Goal: Check status

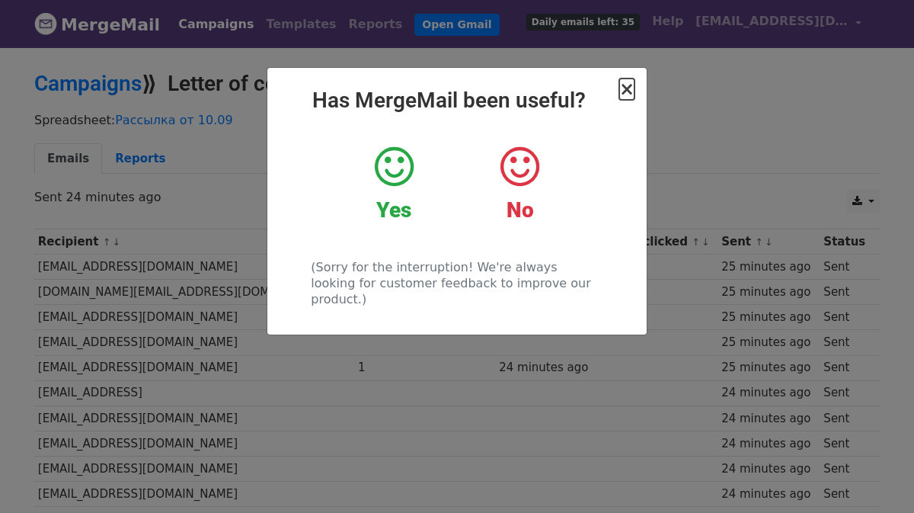
click at [631, 88] on span "×" at bounding box center [626, 88] width 15 height 21
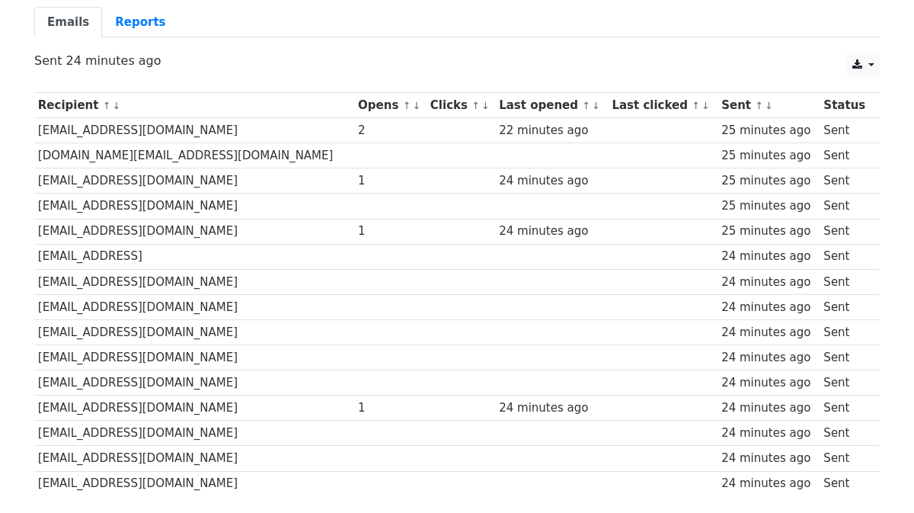
scroll to position [133, 0]
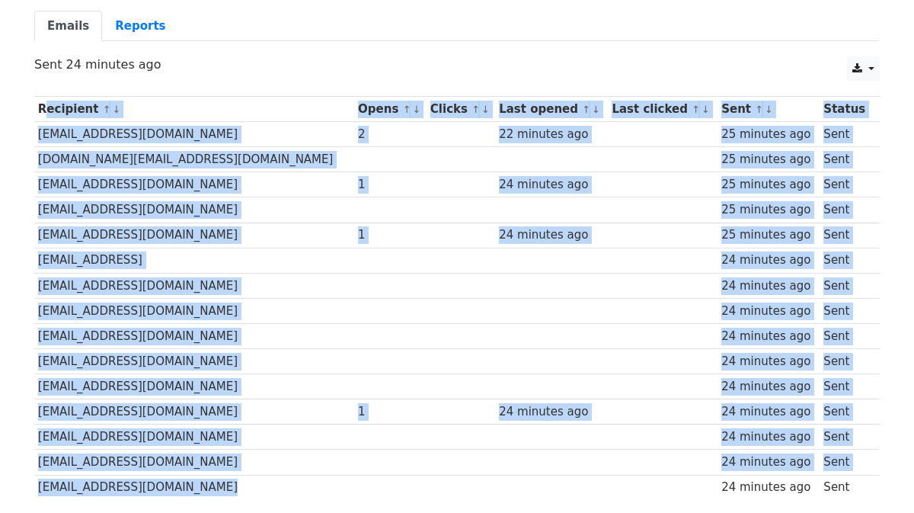
drag, startPoint x: 35, startPoint y: 109, endPoint x: 351, endPoint y: 491, distance: 495.7
click at [351, 491] on tbody "Recipient ↑ ↓ Opens ↑ ↓ Clicks ↑ ↓ Last opened ↑ ↓ Last clicked ↑ ↓ Sent ↑ ↓ St…" at bounding box center [457, 298] width 846 height 403
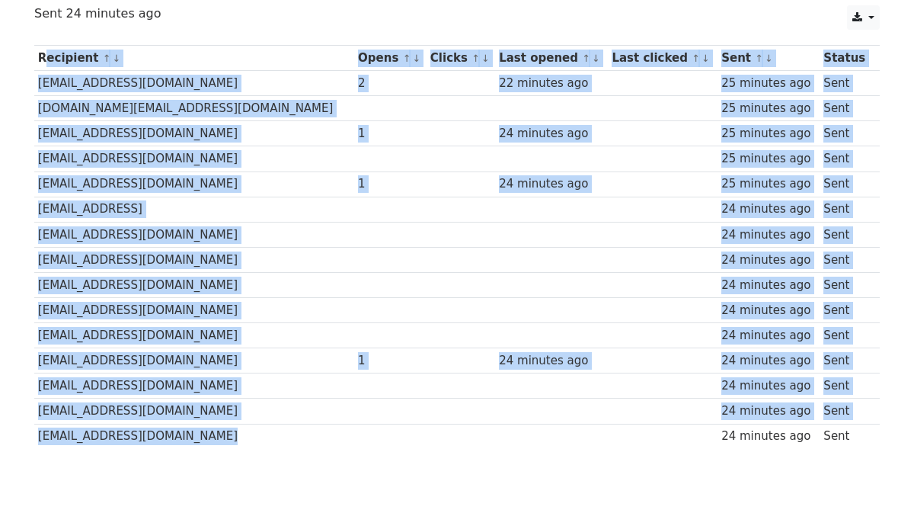
scroll to position [184, 0]
click at [297, 431] on td "[EMAIL_ADDRESS][DOMAIN_NAME]" at bounding box center [194, 435] width 320 height 25
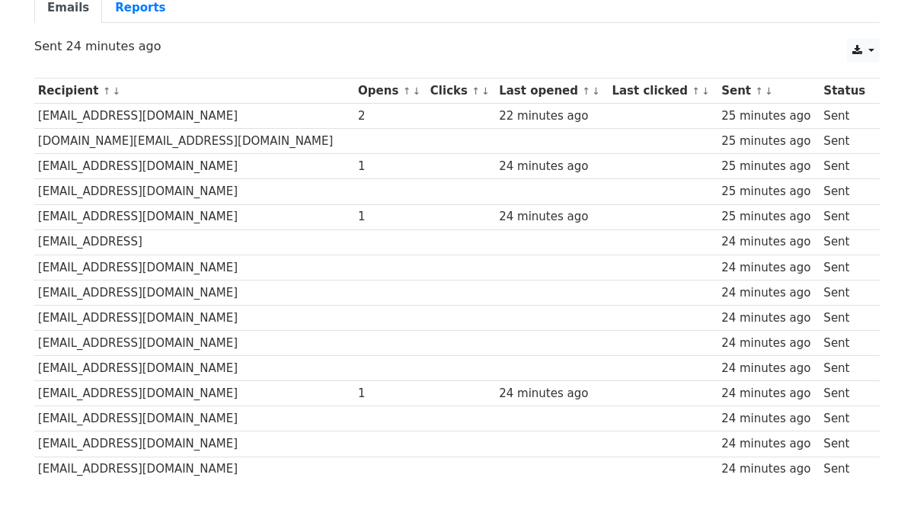
scroll to position [150, 0]
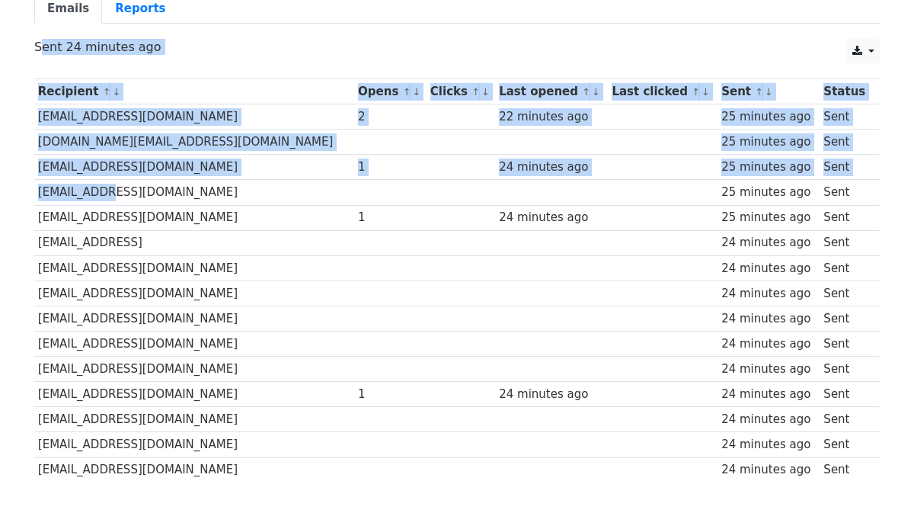
drag, startPoint x: 37, startPoint y: 39, endPoint x: 103, endPoint y: 197, distance: 171.1
click at [103, 197] on main "Campaigns ⟫ Letter of cooperation. Spreadsheet: Рассылка от 10.09 Emails Report…" at bounding box center [457, 208] width 869 height 574
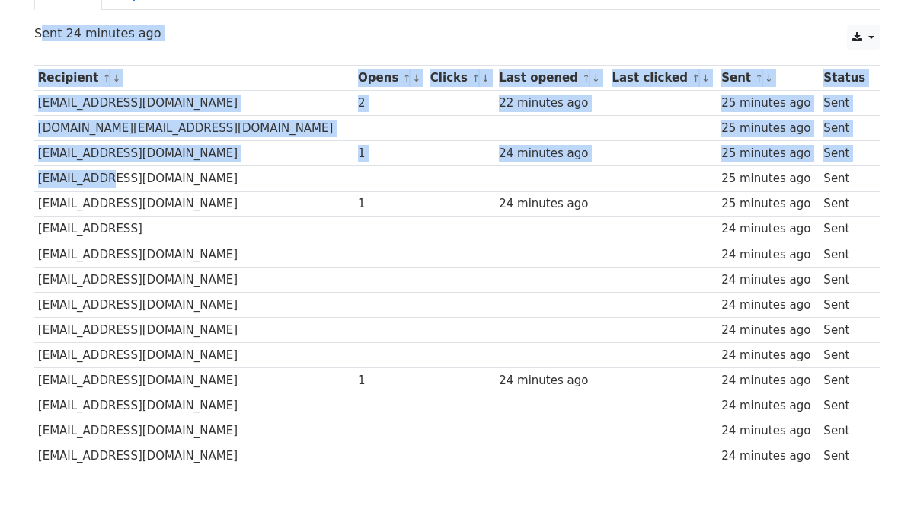
scroll to position [167, 0]
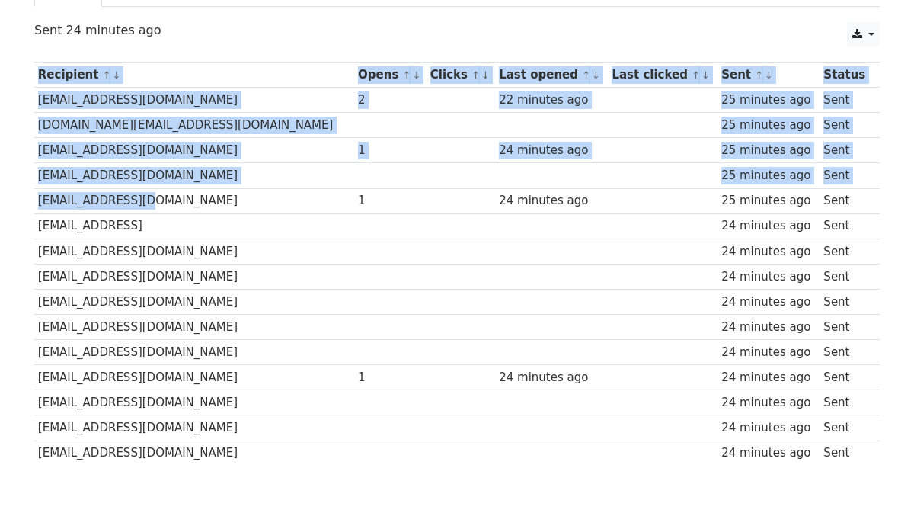
drag, startPoint x: 149, startPoint y: 199, endPoint x: 31, endPoint y: 199, distance: 118.1
click at [31, 199] on div "Recipient ↑ ↓ Opens ↑ ↓ Clicks ↑ ↓ Last opened ↑ ↓ Last clicked ↑ ↓ Sent ↑ ↓ St…" at bounding box center [457, 266] width 869 height 424
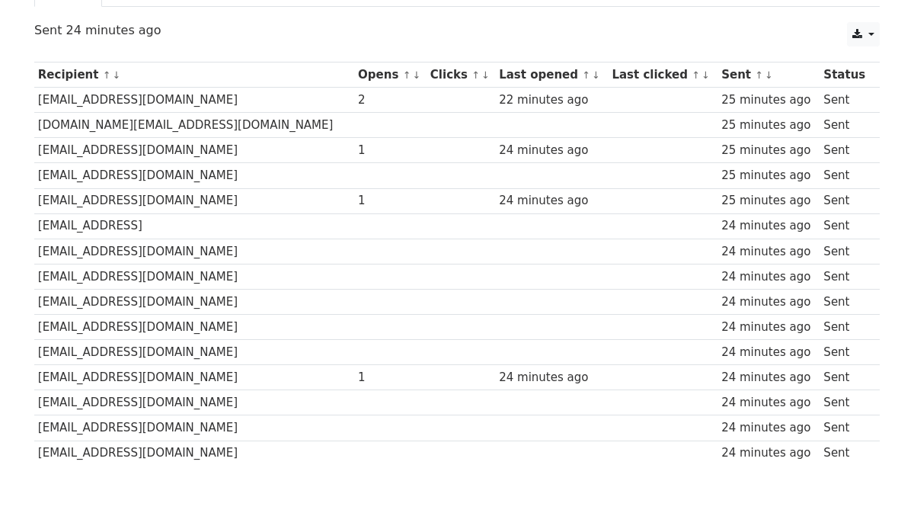
drag, startPoint x: 157, startPoint y: 448, endPoint x: 192, endPoint y: 457, distance: 36.2
click at [192, 457] on td "[EMAIL_ADDRESS][DOMAIN_NAME]" at bounding box center [194, 452] width 320 height 25
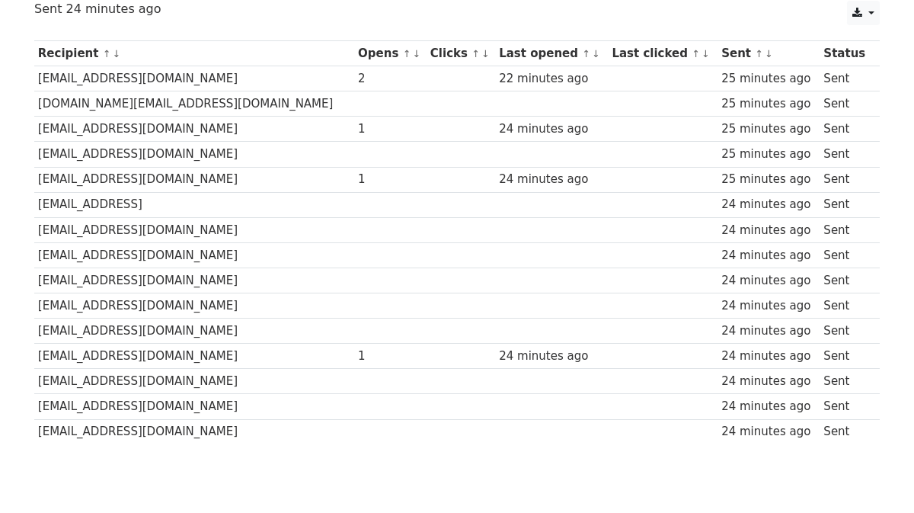
click at [358, 78] on div "2" at bounding box center [390, 79] width 65 height 18
drag, startPoint x: 200, startPoint y: 77, endPoint x: 38, endPoint y: 75, distance: 162.3
click at [38, 75] on td "[EMAIL_ADDRESS][DOMAIN_NAME]" at bounding box center [194, 78] width 320 height 25
click at [162, 74] on td "[EMAIL_ADDRESS][DOMAIN_NAME]" at bounding box center [194, 78] width 320 height 25
